Goal: Navigation & Orientation: Find specific page/section

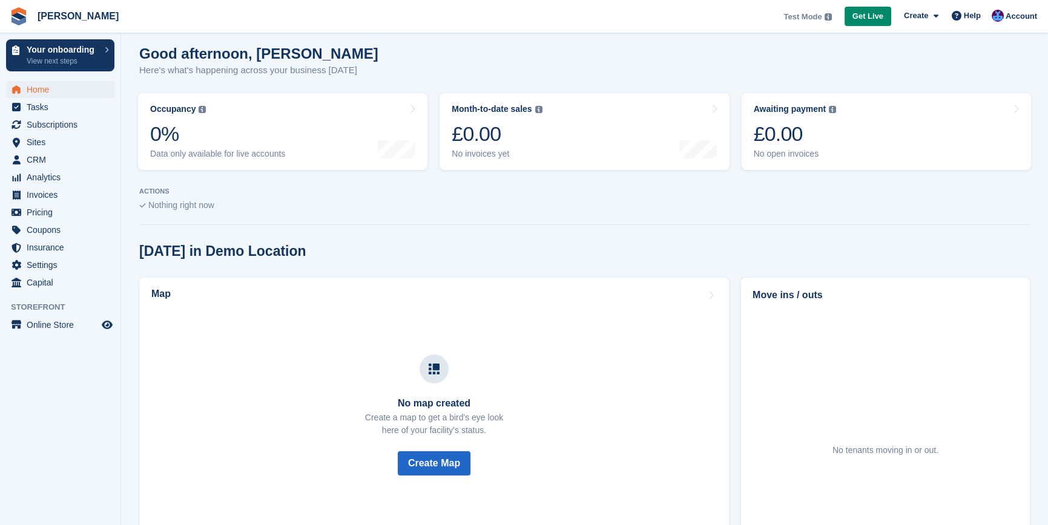
scroll to position [15, 0]
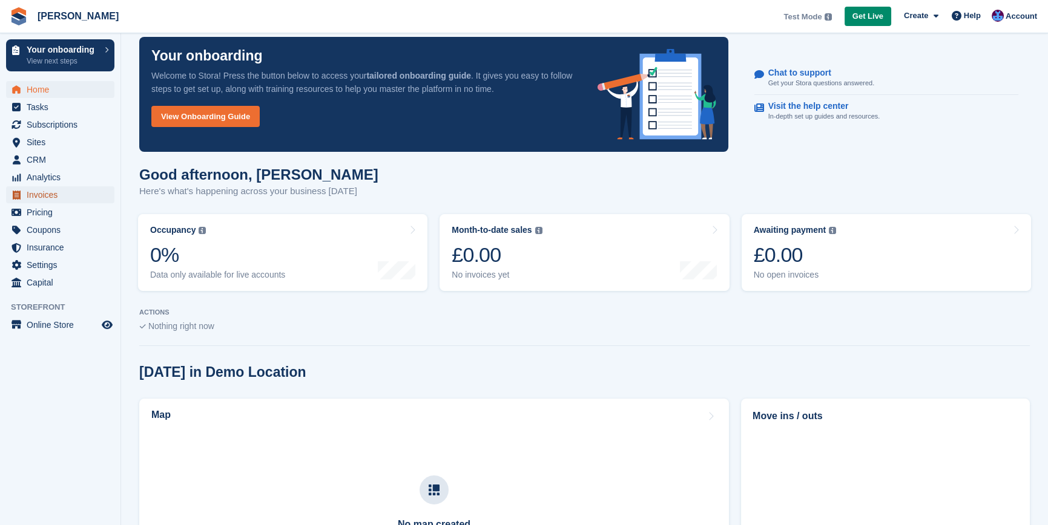
click at [42, 196] on span "Invoices" at bounding box center [63, 194] width 73 height 17
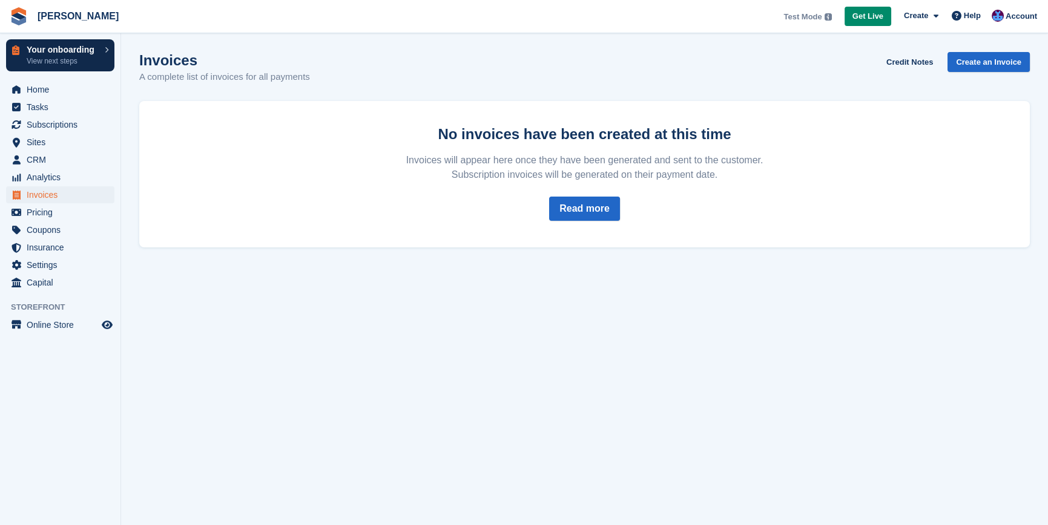
click at [104, 50] on link "Your onboarding View next steps" at bounding box center [60, 55] width 108 height 32
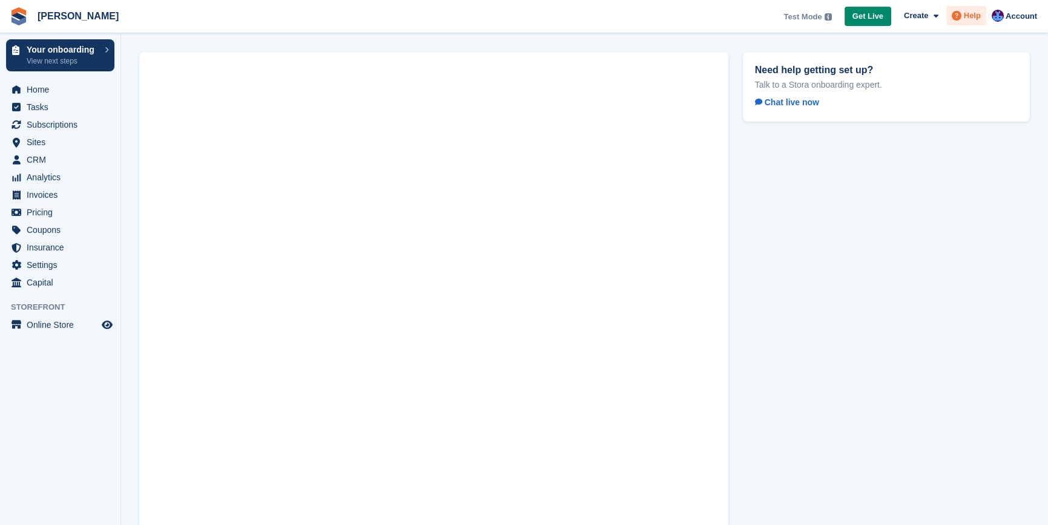
click at [966, 18] on span "Help" at bounding box center [972, 16] width 17 height 12
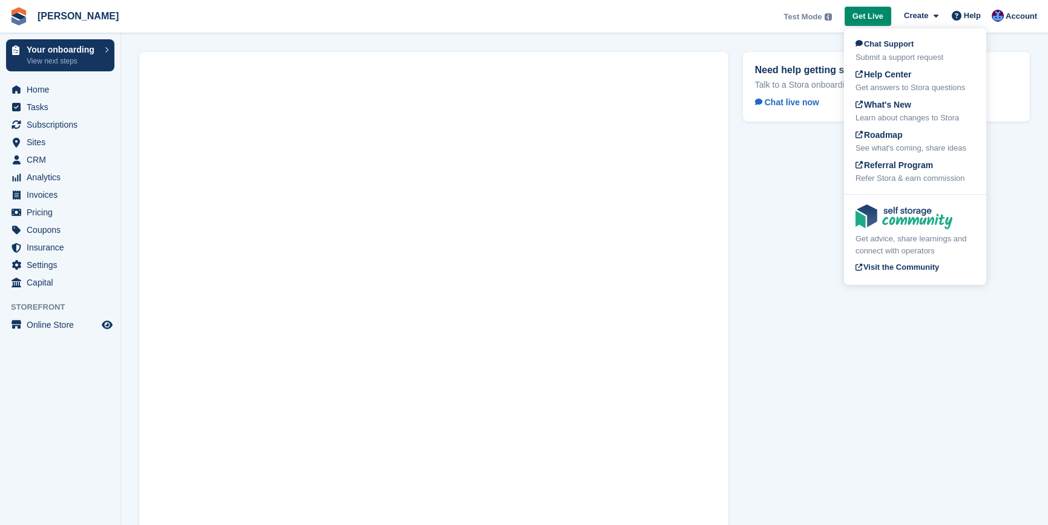
click at [1006, 214] on div "Need help getting set up? Talk to a Stora onboarding expert. Chat live now" at bounding box center [885, 315] width 301 height 540
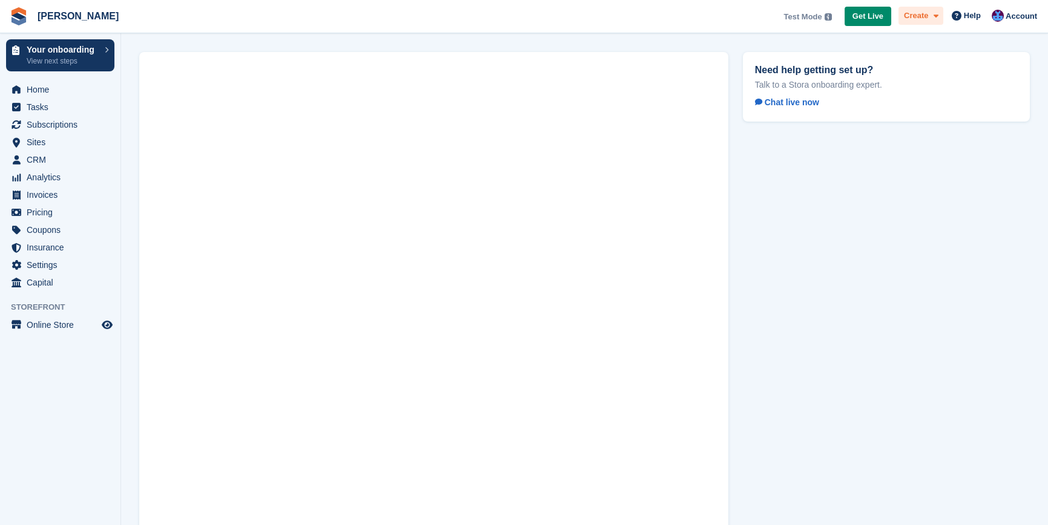
click at [919, 18] on span "Create" at bounding box center [916, 16] width 24 height 12
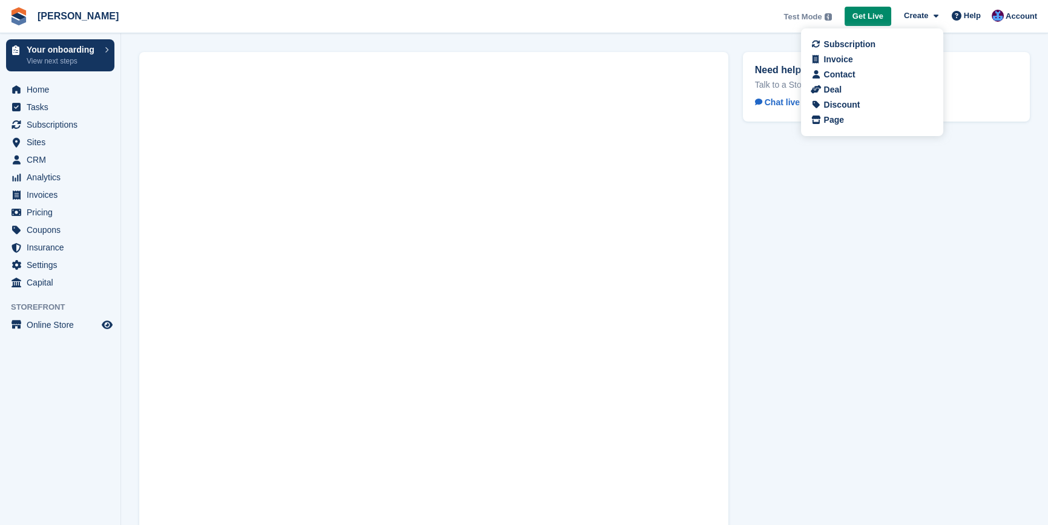
click at [924, 237] on div "Need help getting set up? Talk to a Stora onboarding expert. Chat live now" at bounding box center [885, 315] width 301 height 540
click at [42, 271] on span "Settings" at bounding box center [63, 265] width 73 height 17
